Goal: Use online tool/utility: Utilize a website feature to perform a specific function

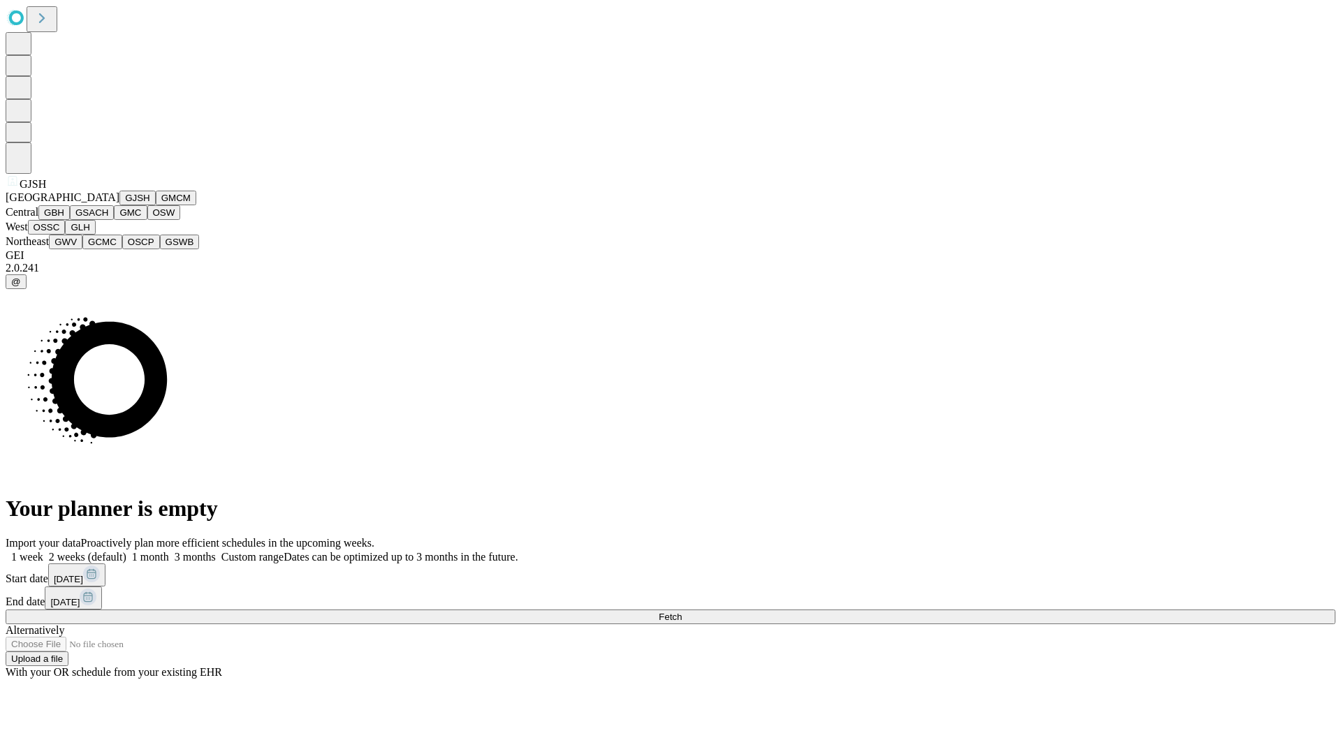
click at [119, 205] on button "GJSH" at bounding box center [137, 198] width 36 height 15
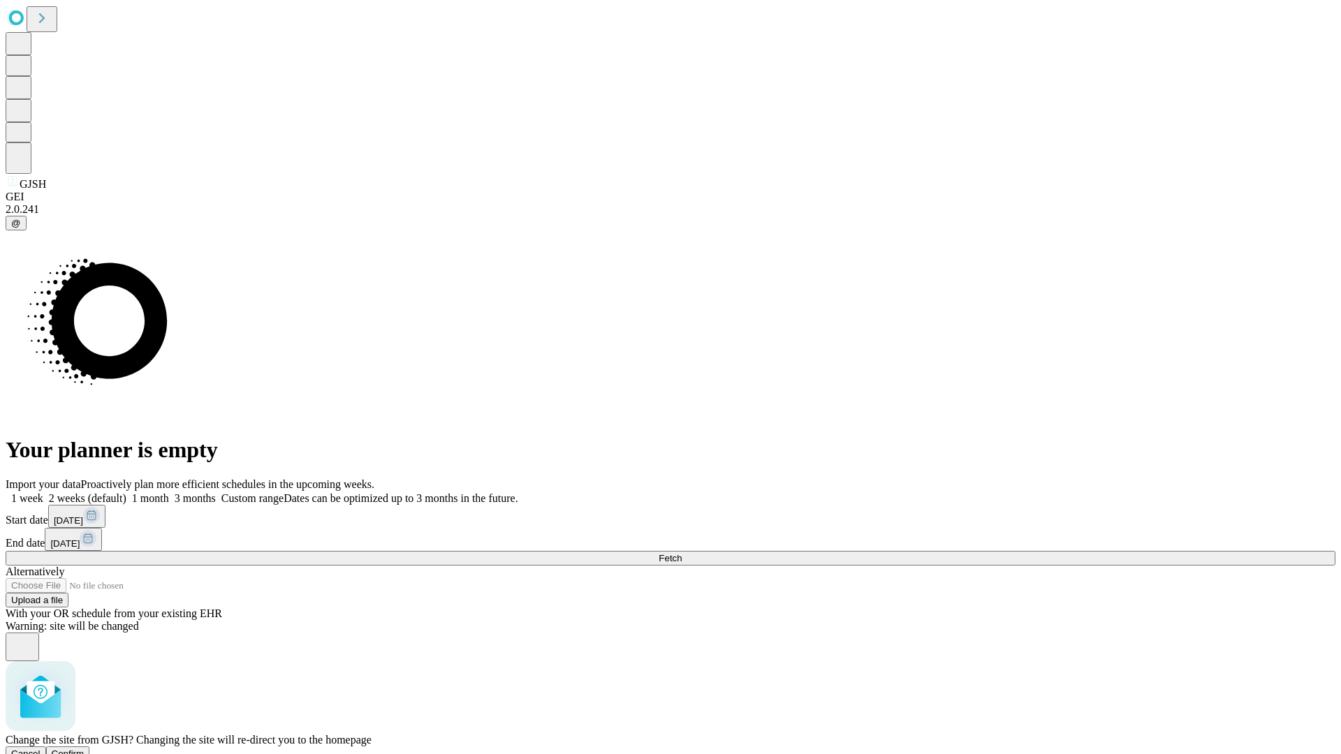
click at [84, 748] on span "Confirm" at bounding box center [68, 753] width 33 height 10
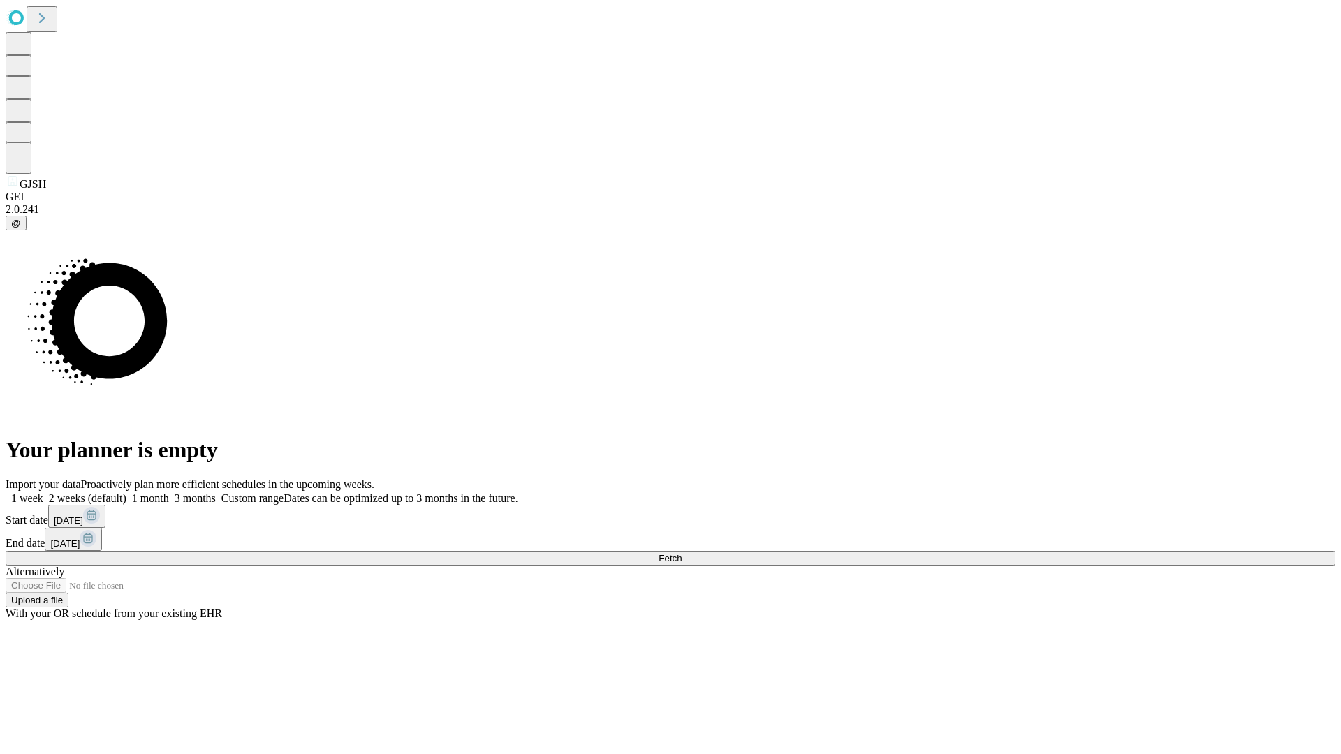
click at [43, 492] on label "1 week" at bounding box center [25, 498] width 38 height 12
click at [681, 553] on span "Fetch" at bounding box center [669, 558] width 23 height 10
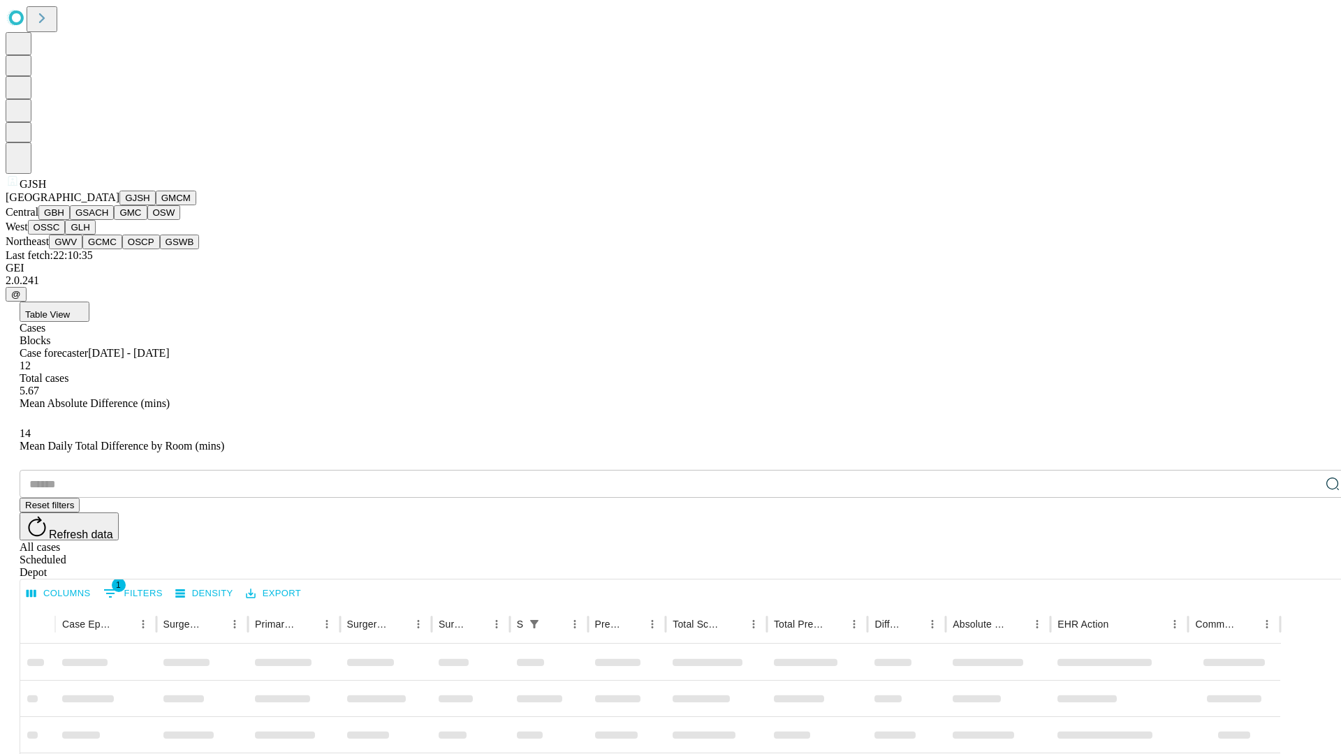
click at [156, 205] on button "GMCM" at bounding box center [176, 198] width 40 height 15
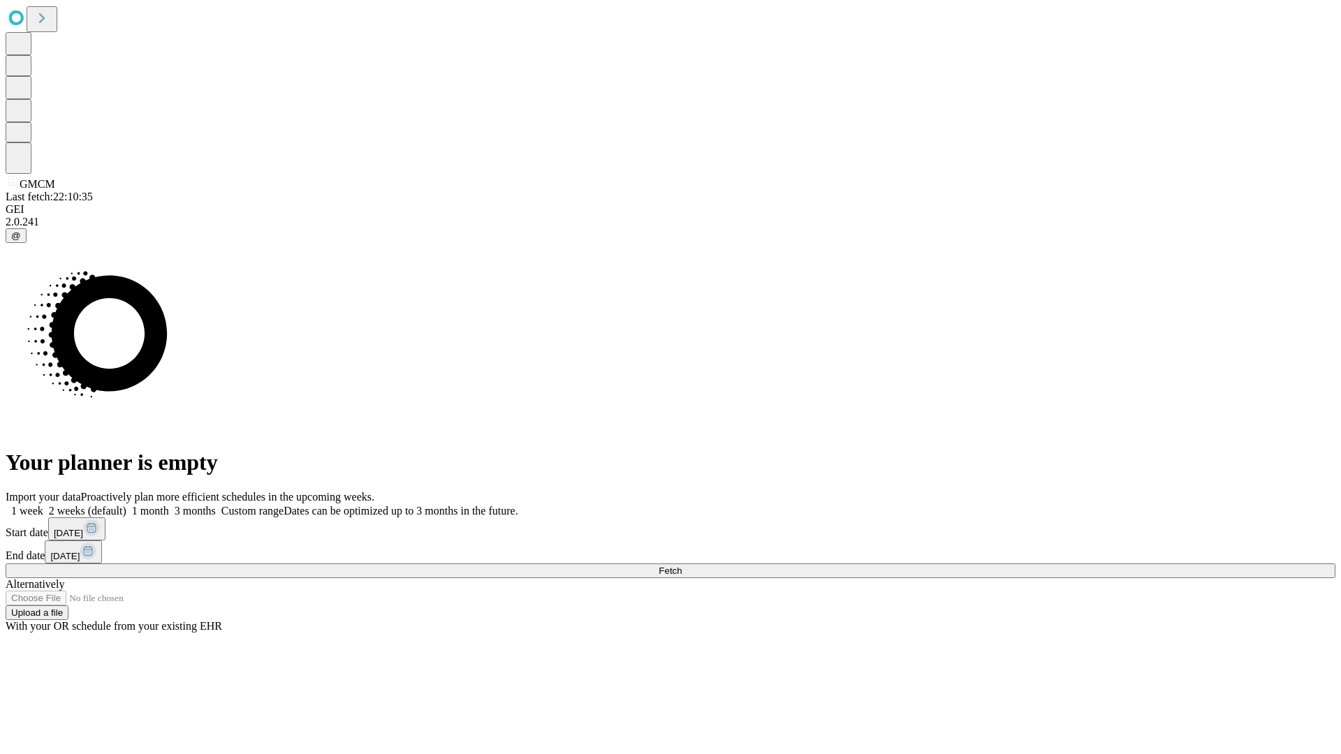
click at [43, 505] on label "1 week" at bounding box center [25, 511] width 38 height 12
click at [681, 566] on span "Fetch" at bounding box center [669, 571] width 23 height 10
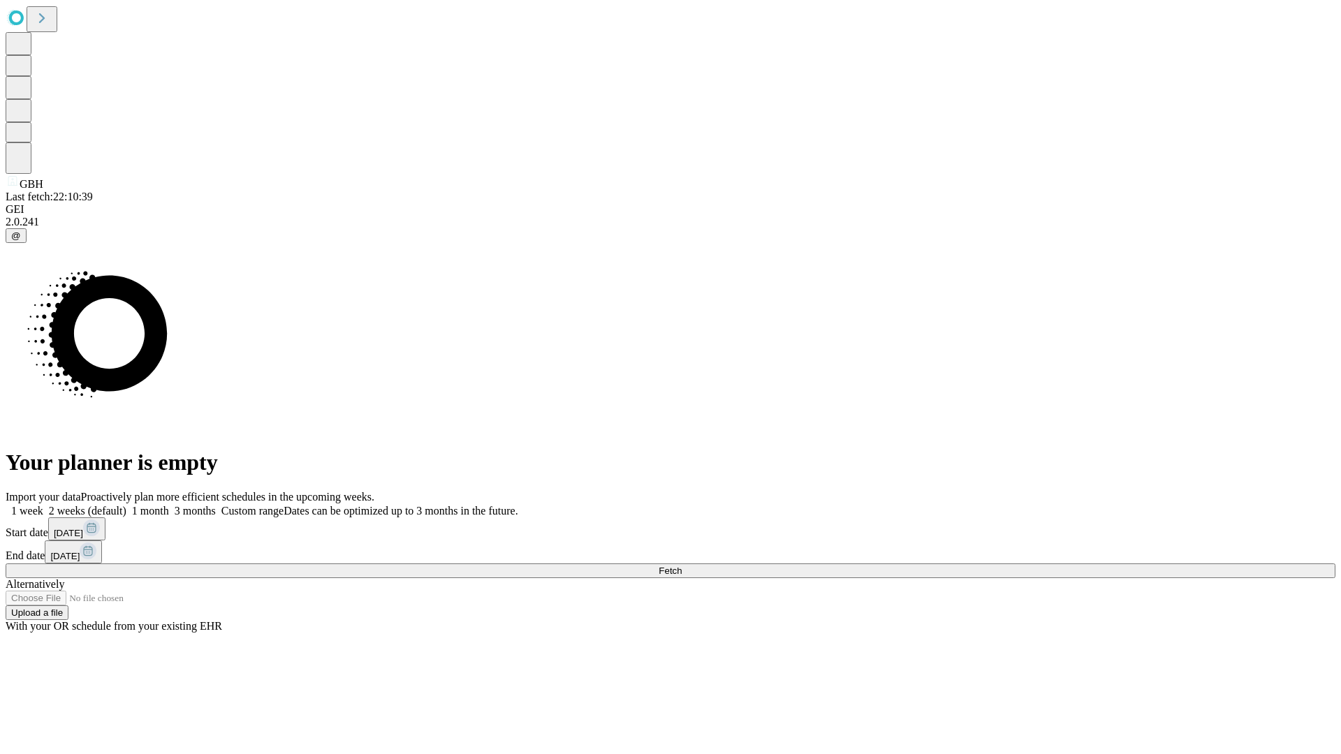
click at [43, 505] on label "1 week" at bounding box center [25, 511] width 38 height 12
click at [681, 566] on span "Fetch" at bounding box center [669, 571] width 23 height 10
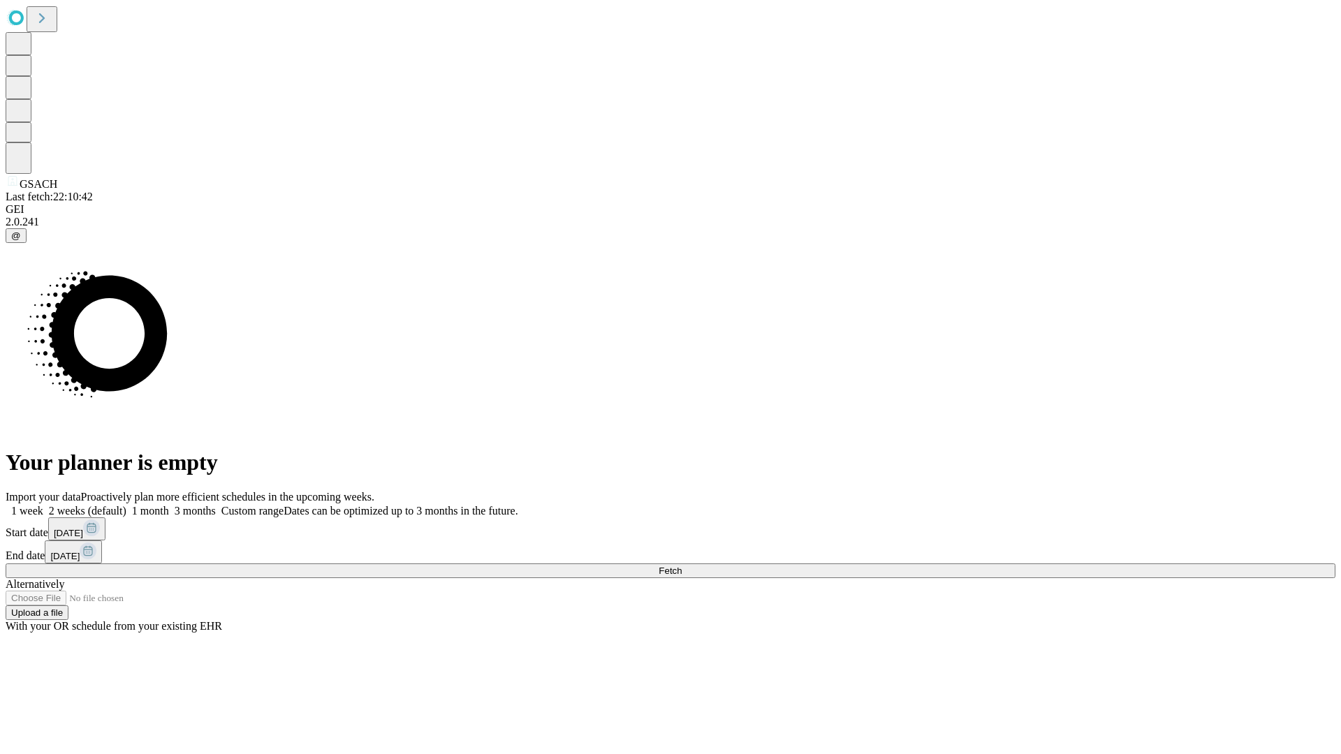
click at [43, 505] on label "1 week" at bounding box center [25, 511] width 38 height 12
click at [681, 566] on span "Fetch" at bounding box center [669, 571] width 23 height 10
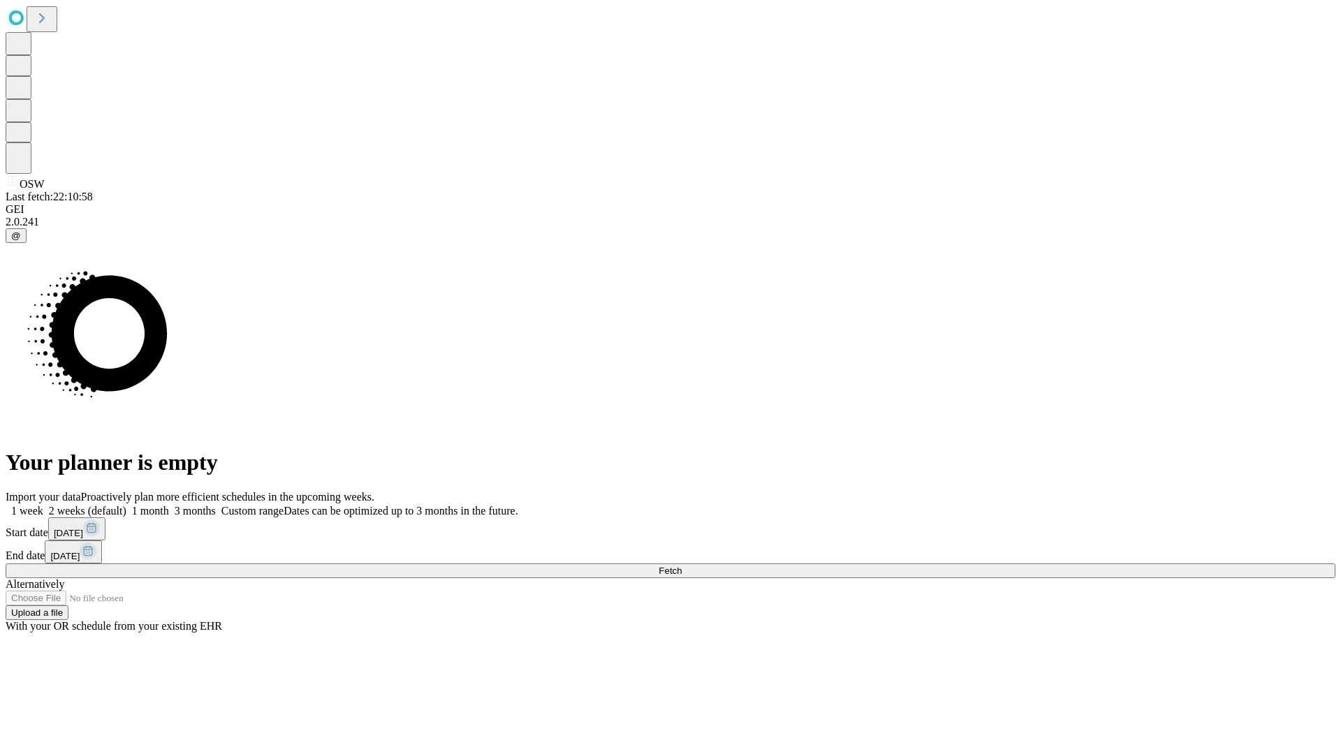
click at [681, 566] on span "Fetch" at bounding box center [669, 571] width 23 height 10
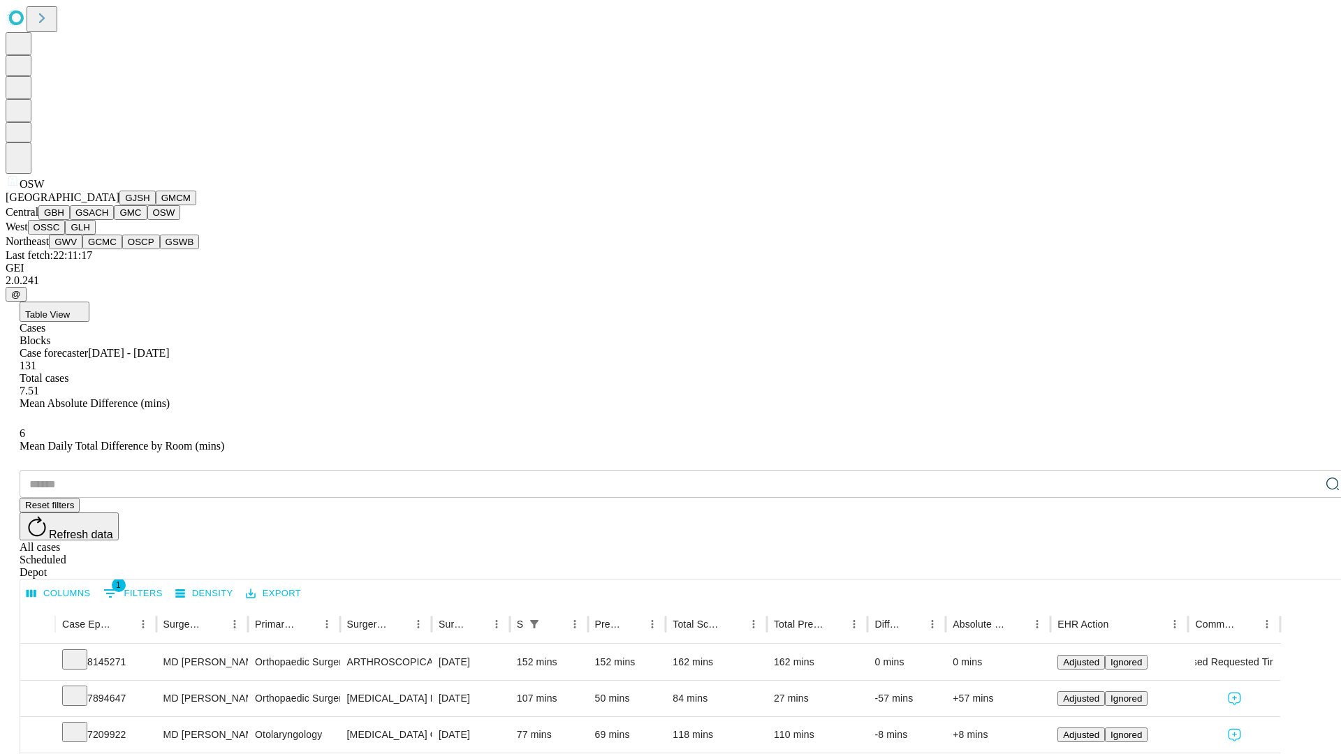
click at [66, 235] on button "OSSC" at bounding box center [47, 227] width 38 height 15
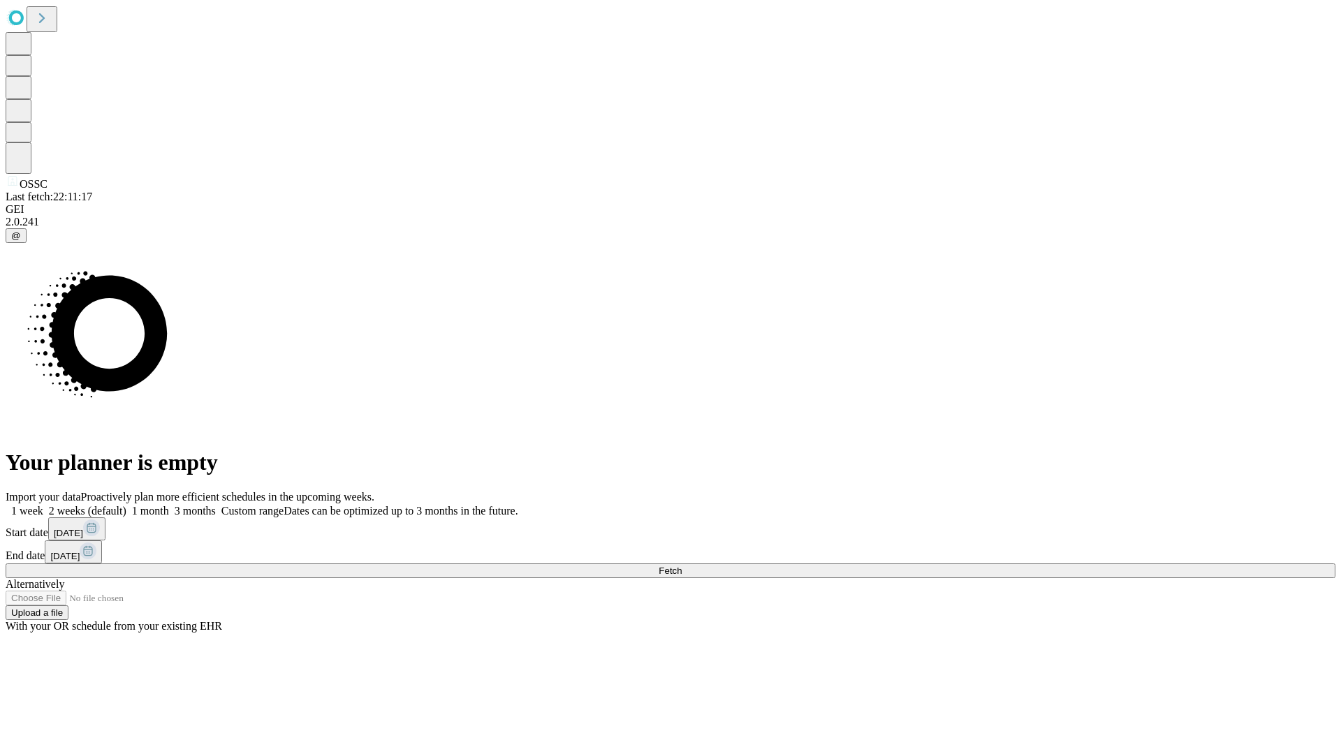
click at [43, 505] on label "1 week" at bounding box center [25, 511] width 38 height 12
click at [681, 566] on span "Fetch" at bounding box center [669, 571] width 23 height 10
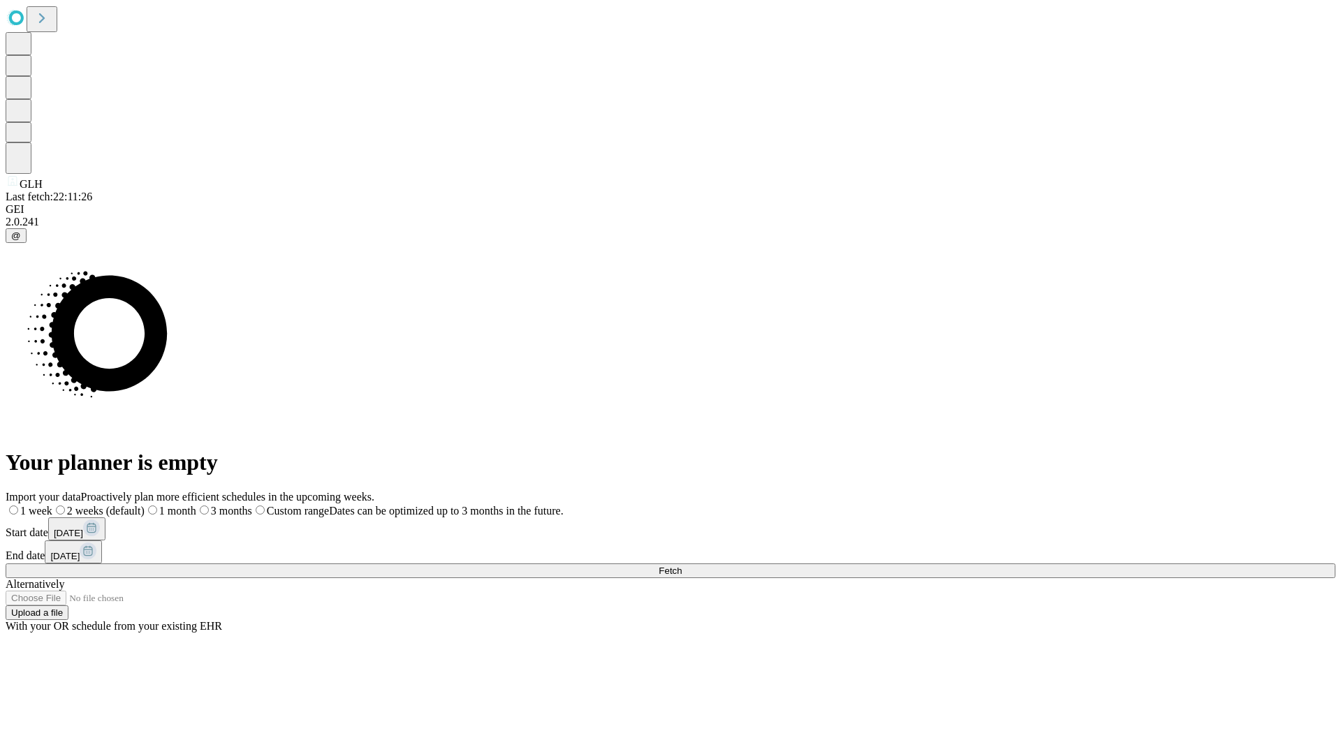
click at [681, 566] on span "Fetch" at bounding box center [669, 571] width 23 height 10
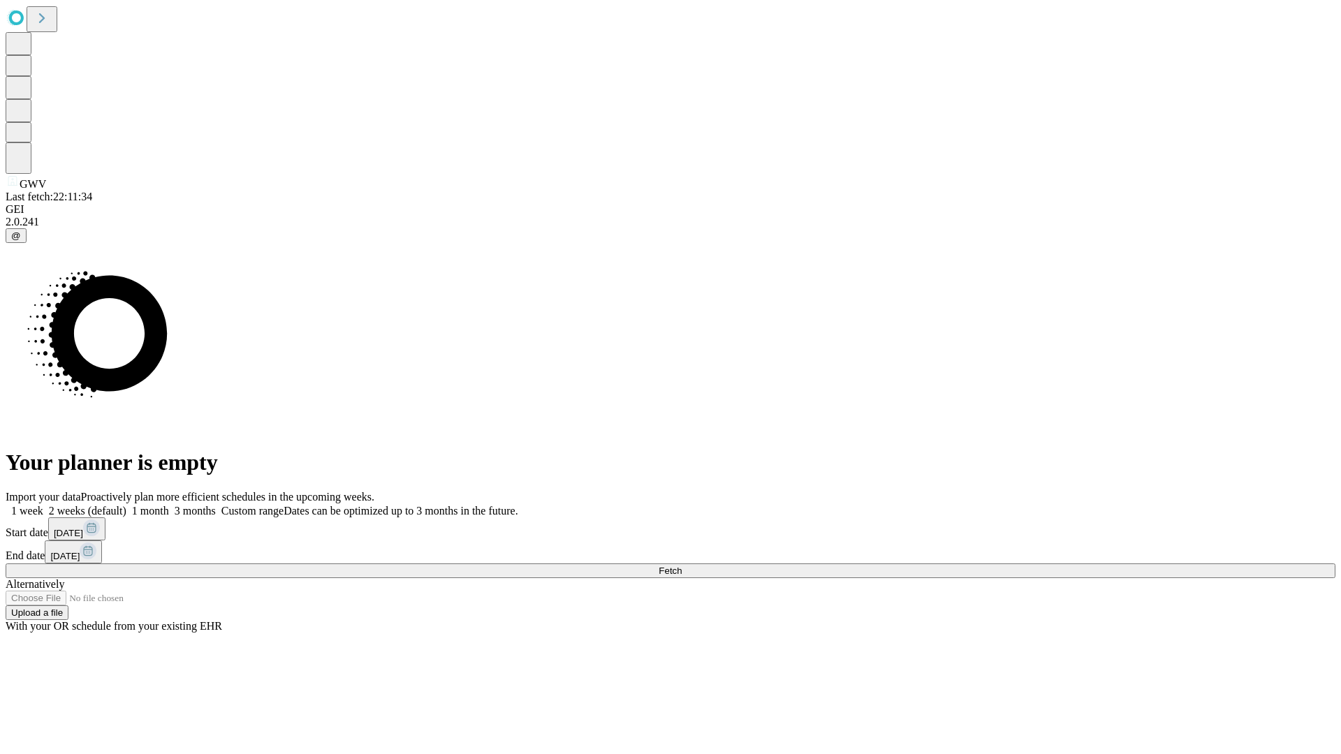
click at [43, 505] on label "1 week" at bounding box center [25, 511] width 38 height 12
click at [681, 566] on span "Fetch" at bounding box center [669, 571] width 23 height 10
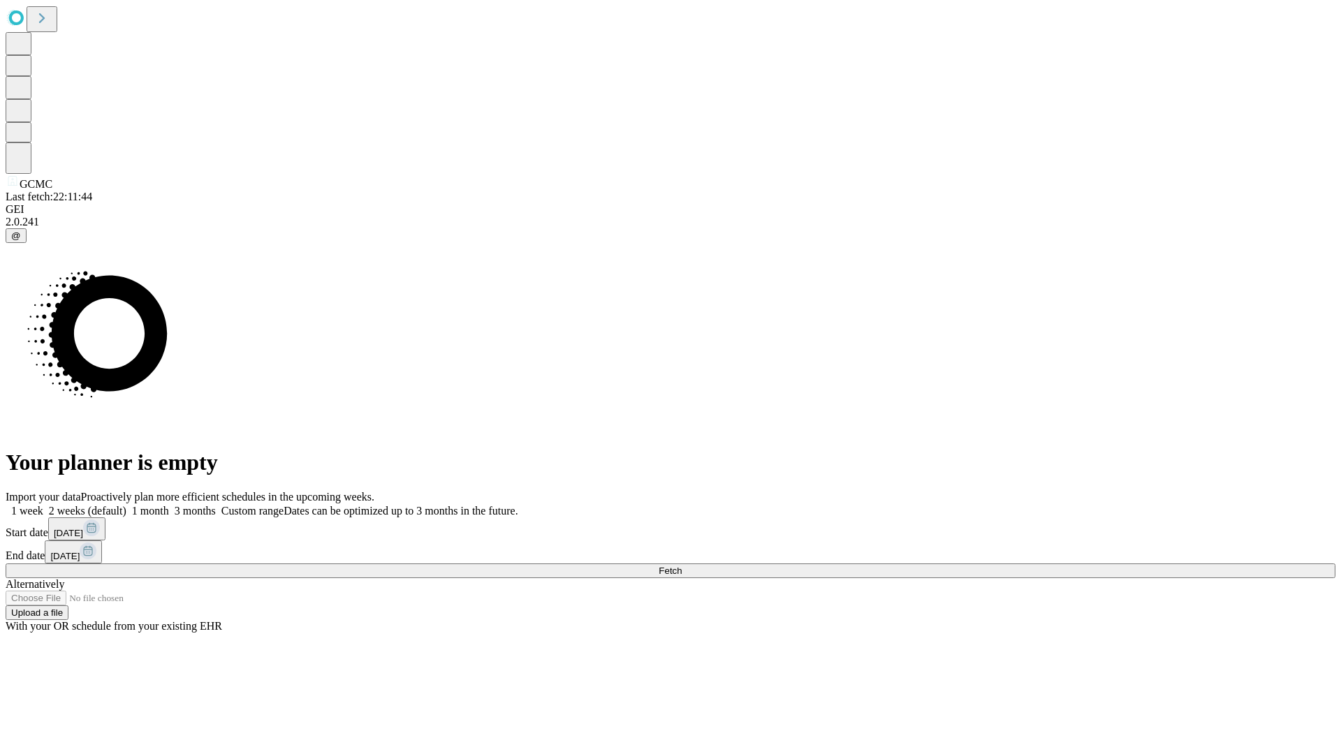
click at [43, 505] on label "1 week" at bounding box center [25, 511] width 38 height 12
click at [681, 566] on span "Fetch" at bounding box center [669, 571] width 23 height 10
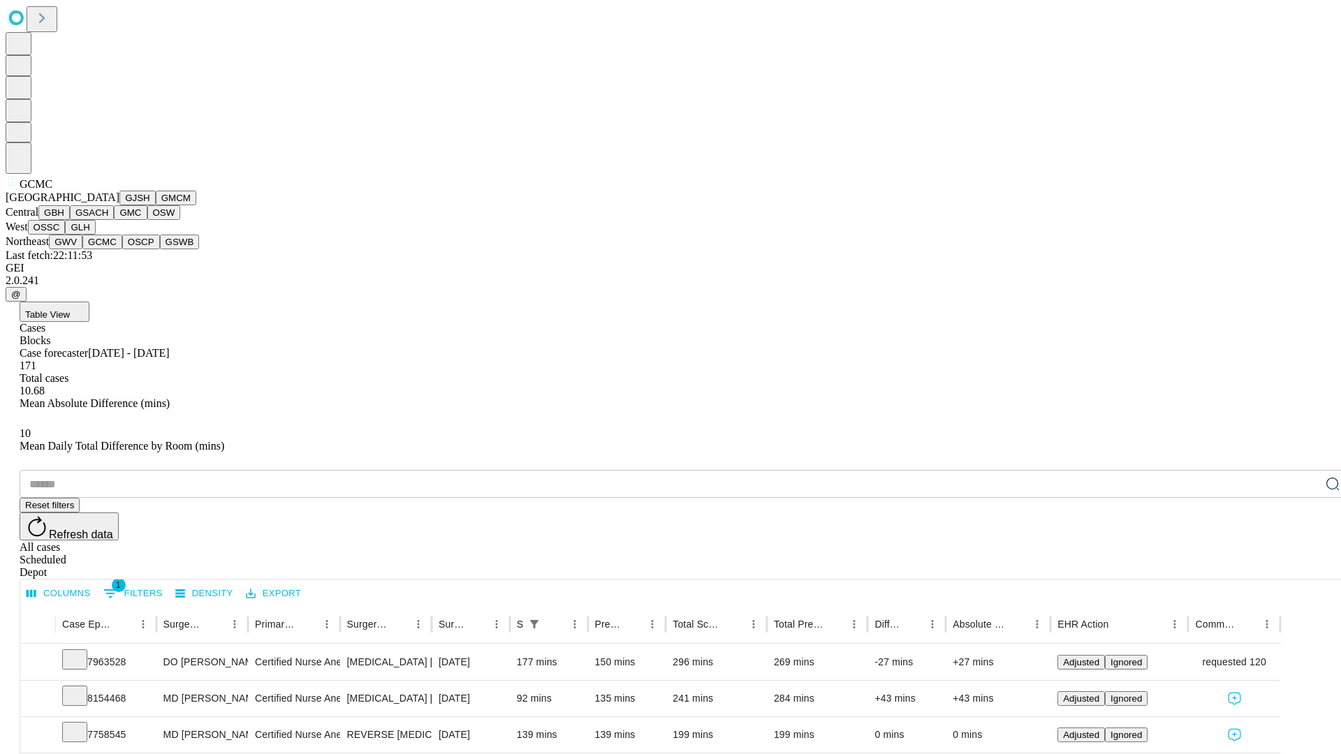
click at [122, 249] on button "OSCP" at bounding box center [141, 242] width 38 height 15
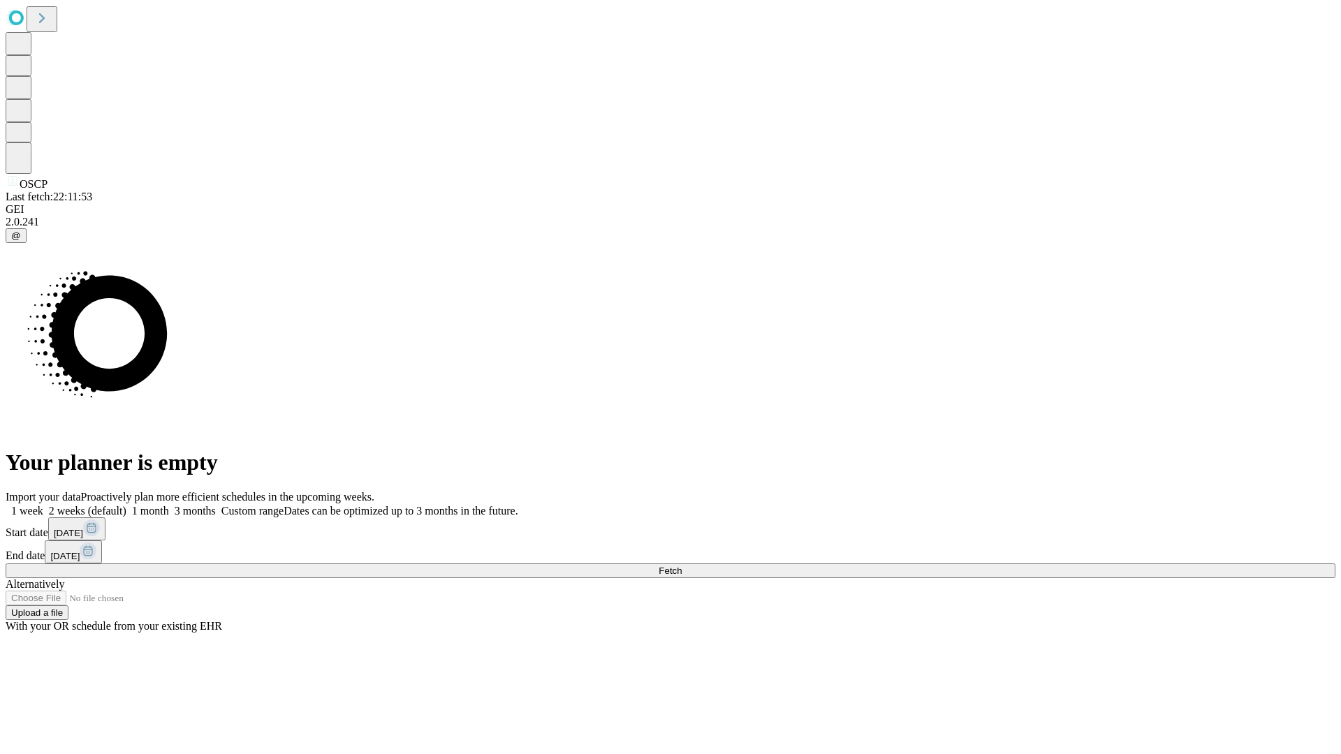
click at [43, 505] on label "1 week" at bounding box center [25, 511] width 38 height 12
click at [681, 566] on span "Fetch" at bounding box center [669, 571] width 23 height 10
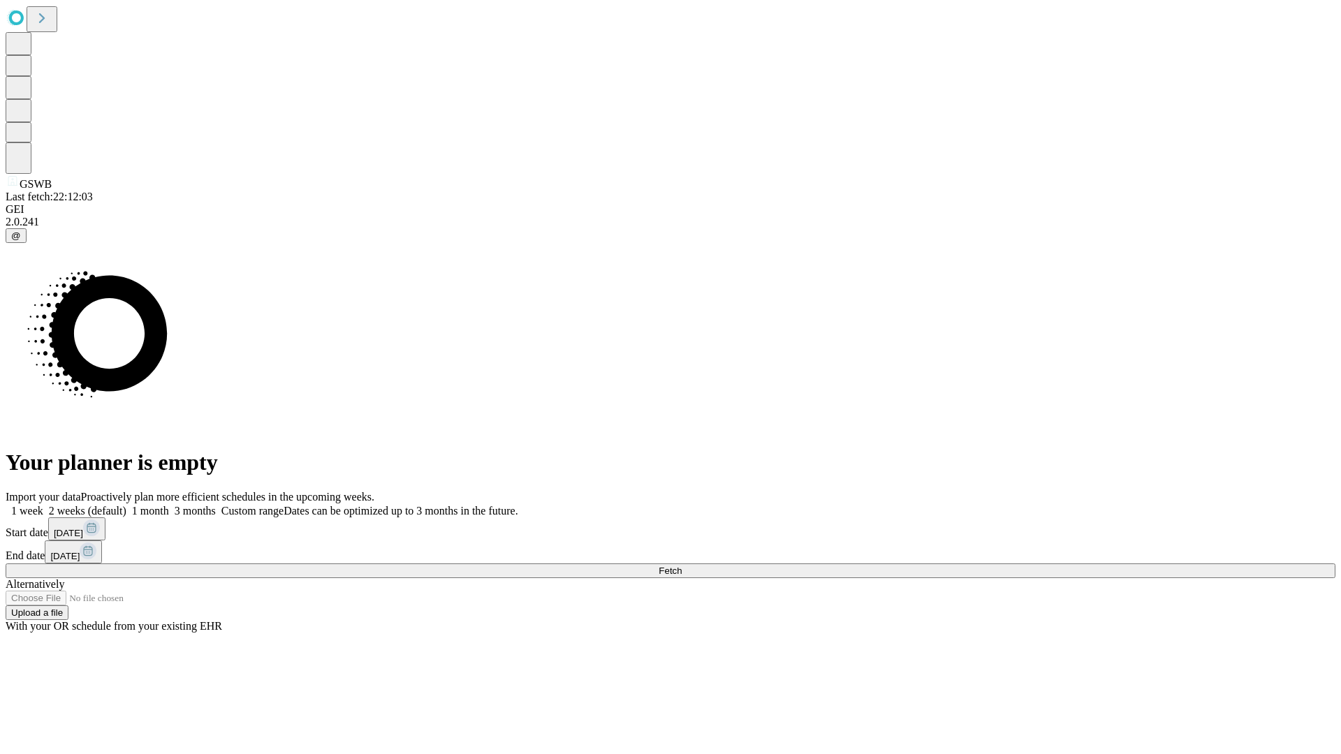
click at [43, 505] on label "1 week" at bounding box center [25, 511] width 38 height 12
click at [681, 566] on span "Fetch" at bounding box center [669, 571] width 23 height 10
